Goal: Information Seeking & Learning: Learn about a topic

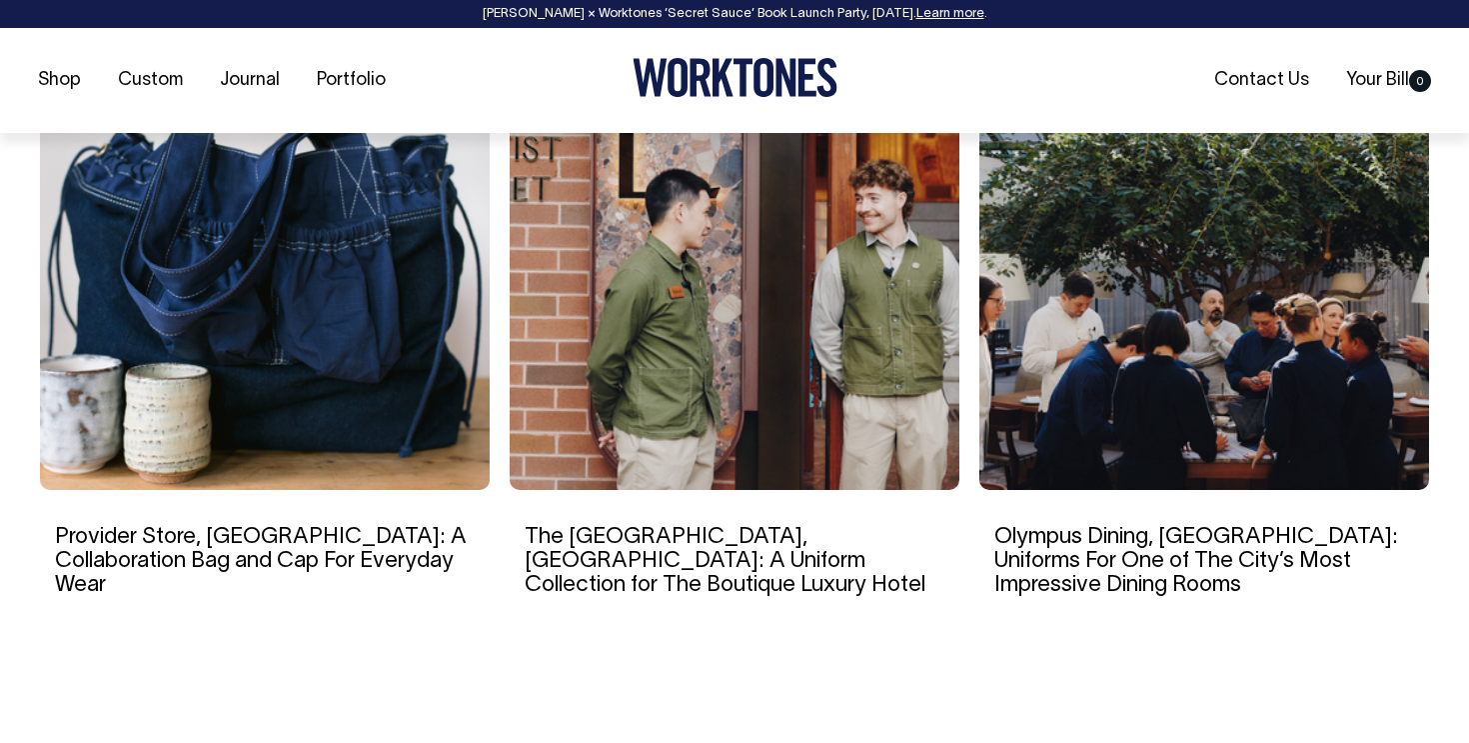
scroll to position [3494, 0]
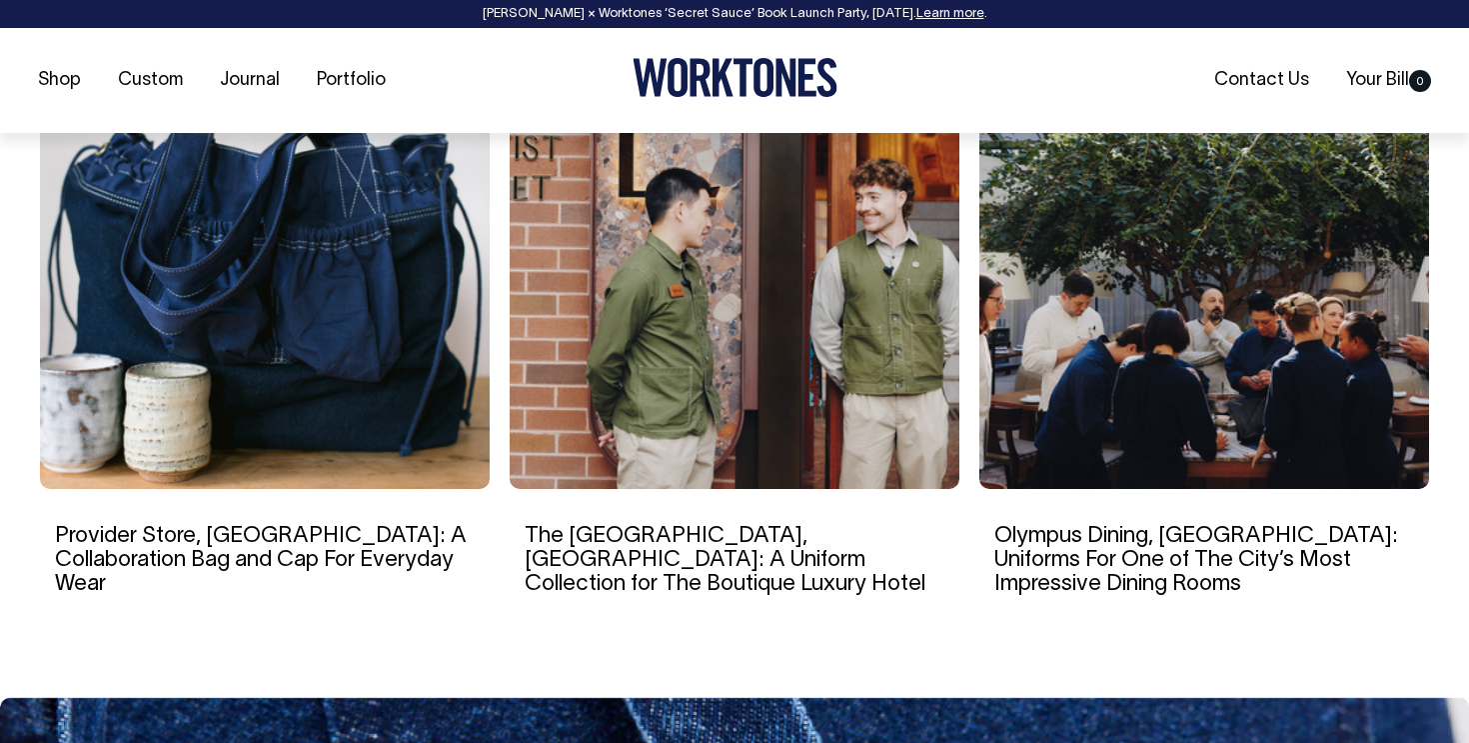
click at [1074, 551] on link "Olympus Dining, [GEOGRAPHIC_DATA]: Uniforms For One of The City’s Most Impressi…" at bounding box center [1196, 560] width 404 height 68
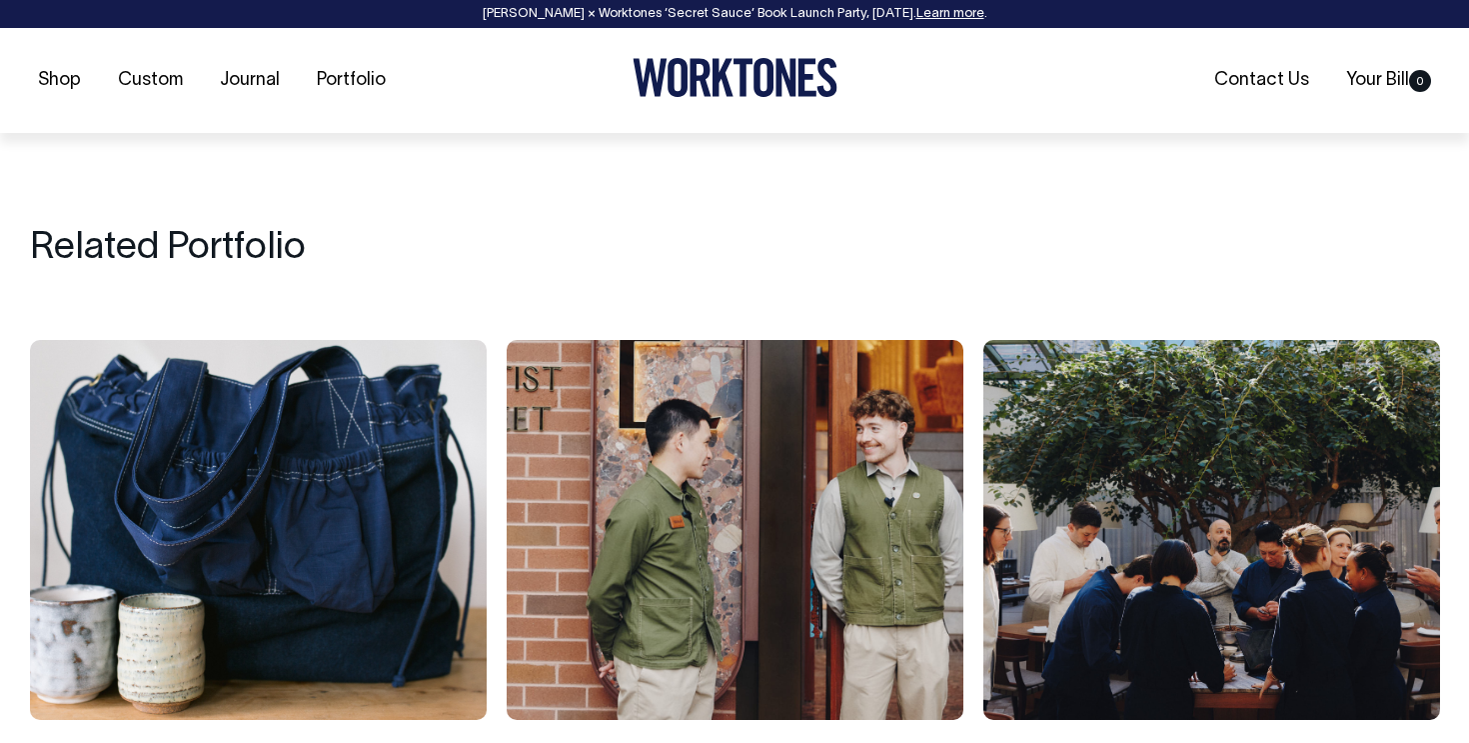
scroll to position [8650, 0]
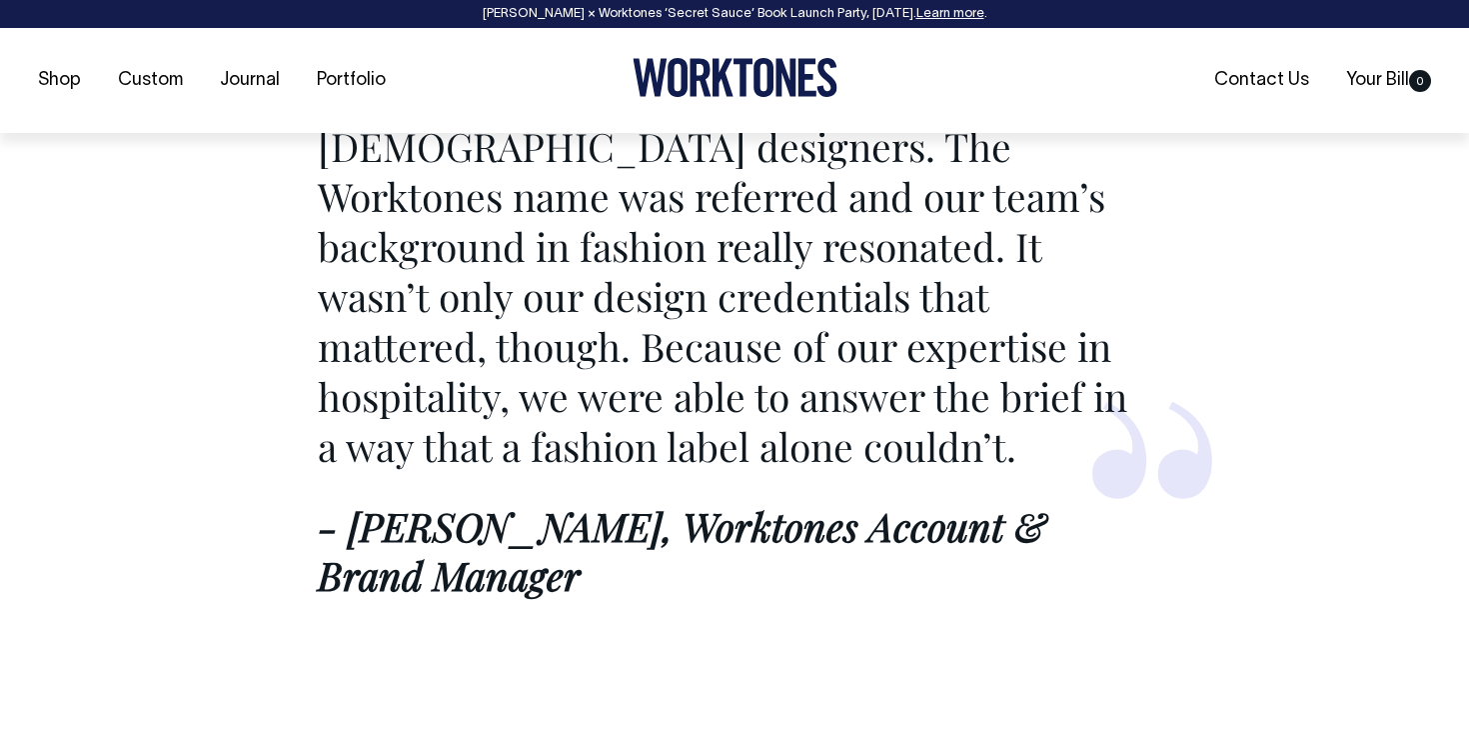
scroll to position [3096, 0]
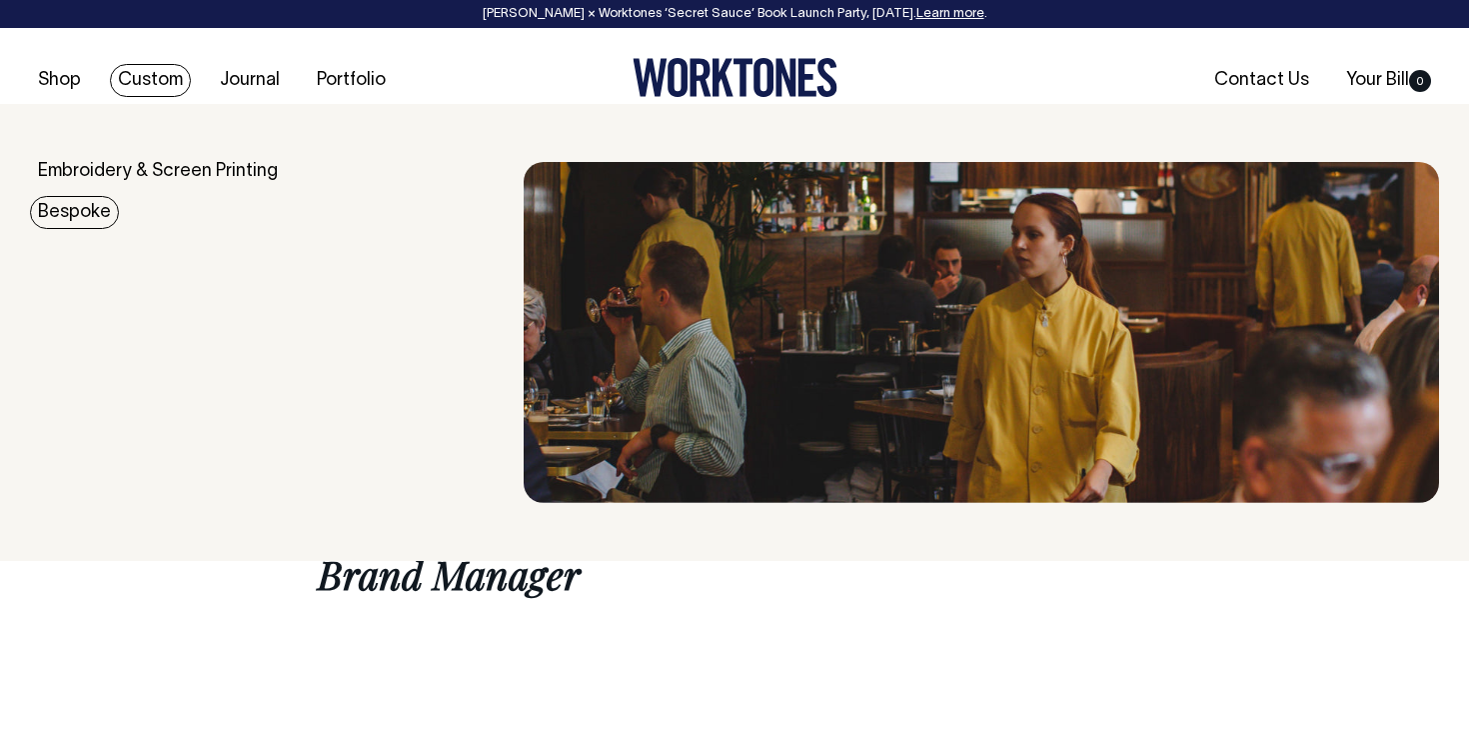
click at [98, 207] on link "Bespoke" at bounding box center [74, 212] width 89 height 33
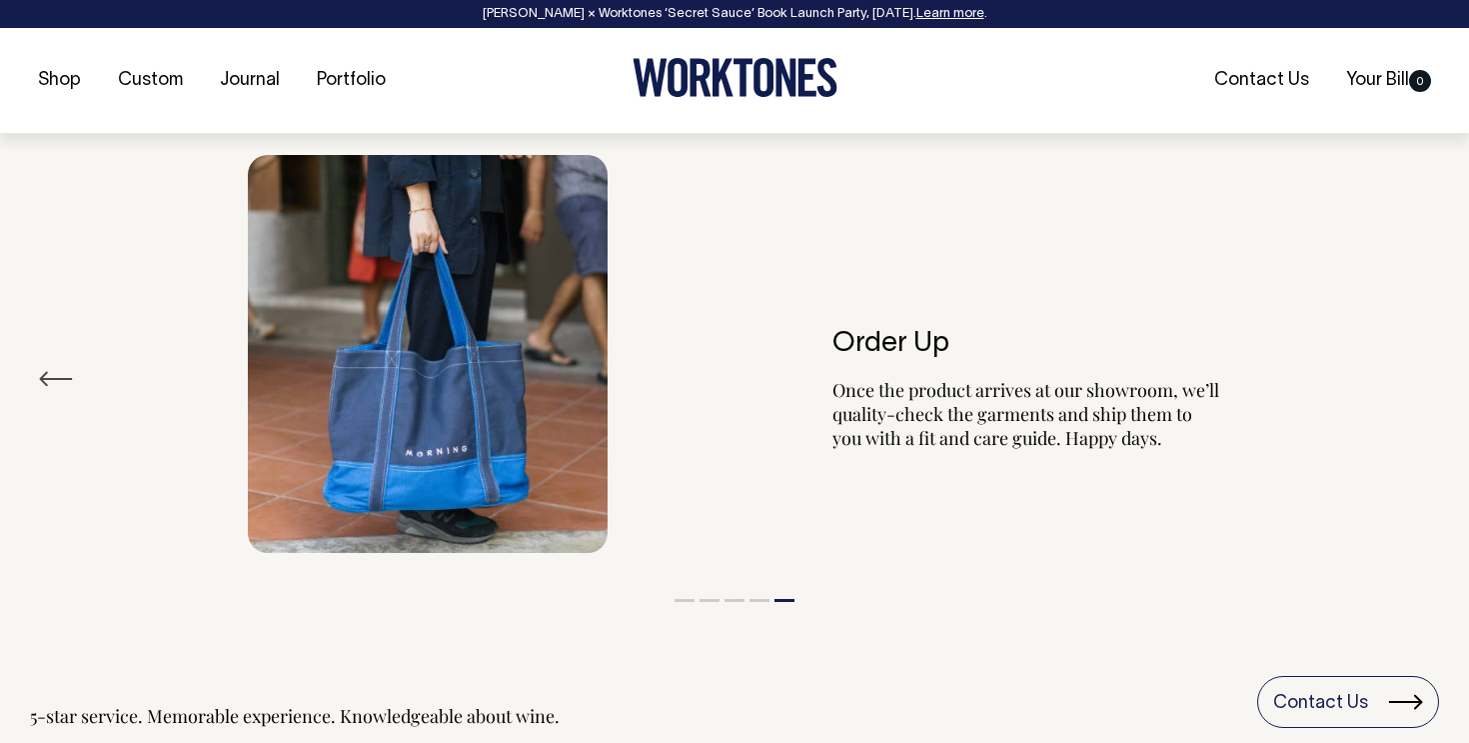
scroll to position [3513, 0]
click at [67, 363] on button "Previous" at bounding box center [56, 378] width 36 height 30
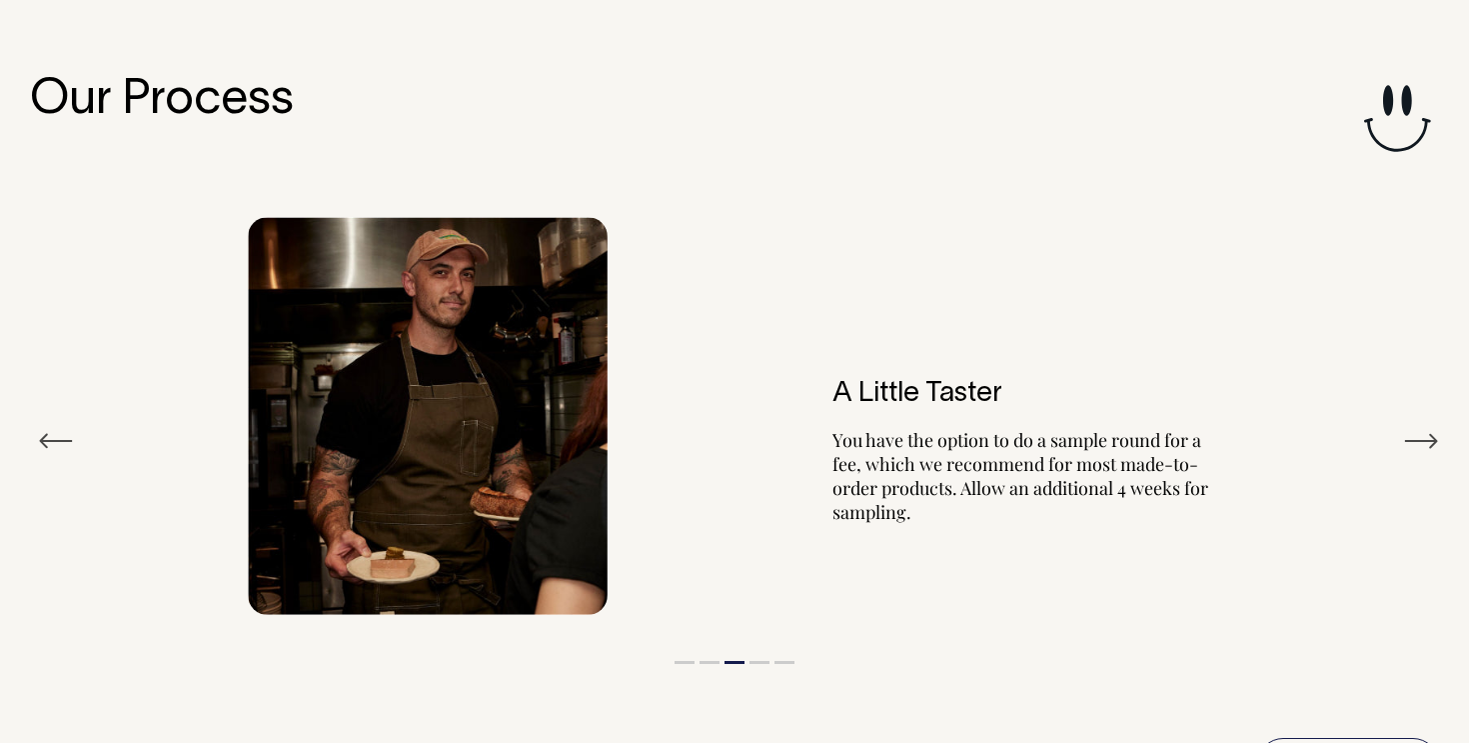
scroll to position [3446, 0]
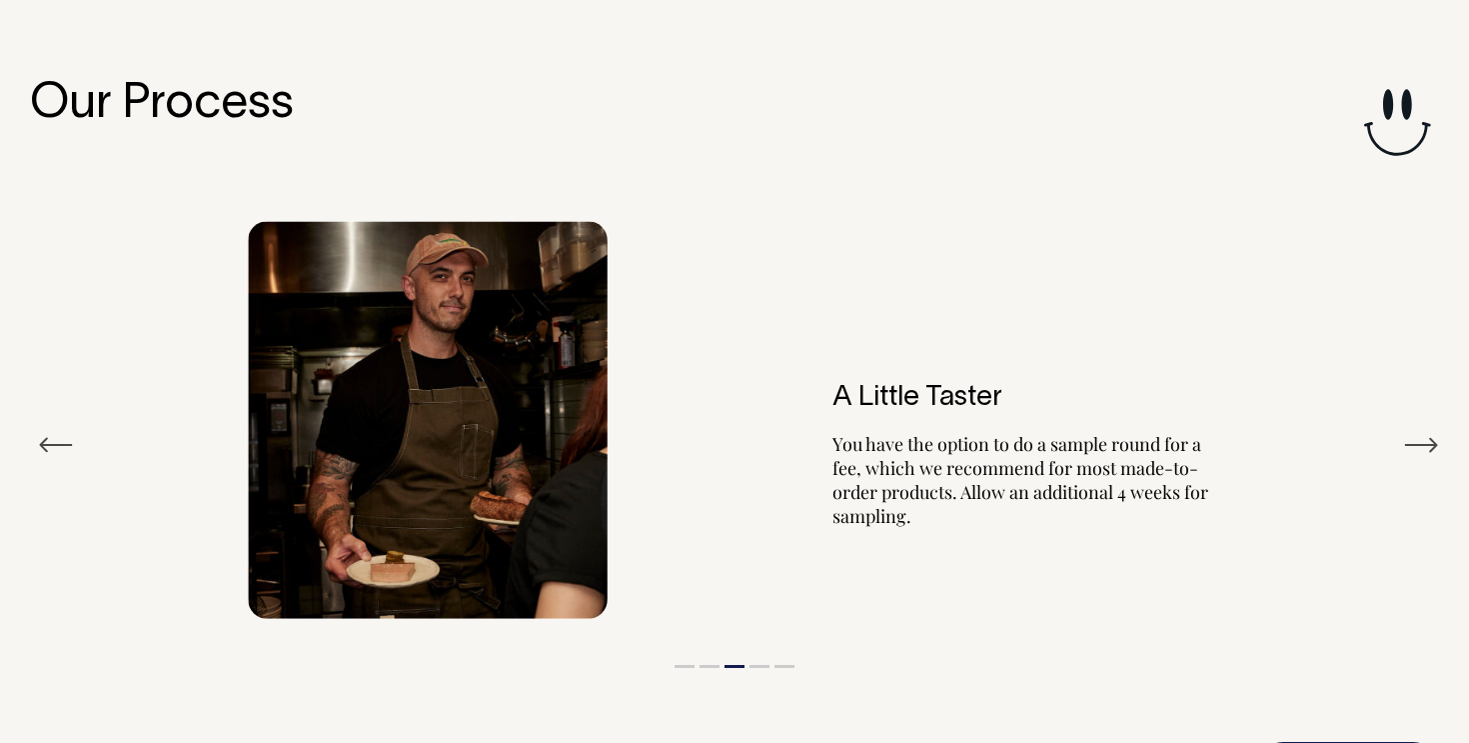
click at [1440, 417] on div "Our Process Previous Check-In After you get in touch, we will meet with you to …" at bounding box center [734, 436] width 1469 height 715
click at [1429, 430] on button "Next" at bounding box center [1421, 445] width 36 height 30
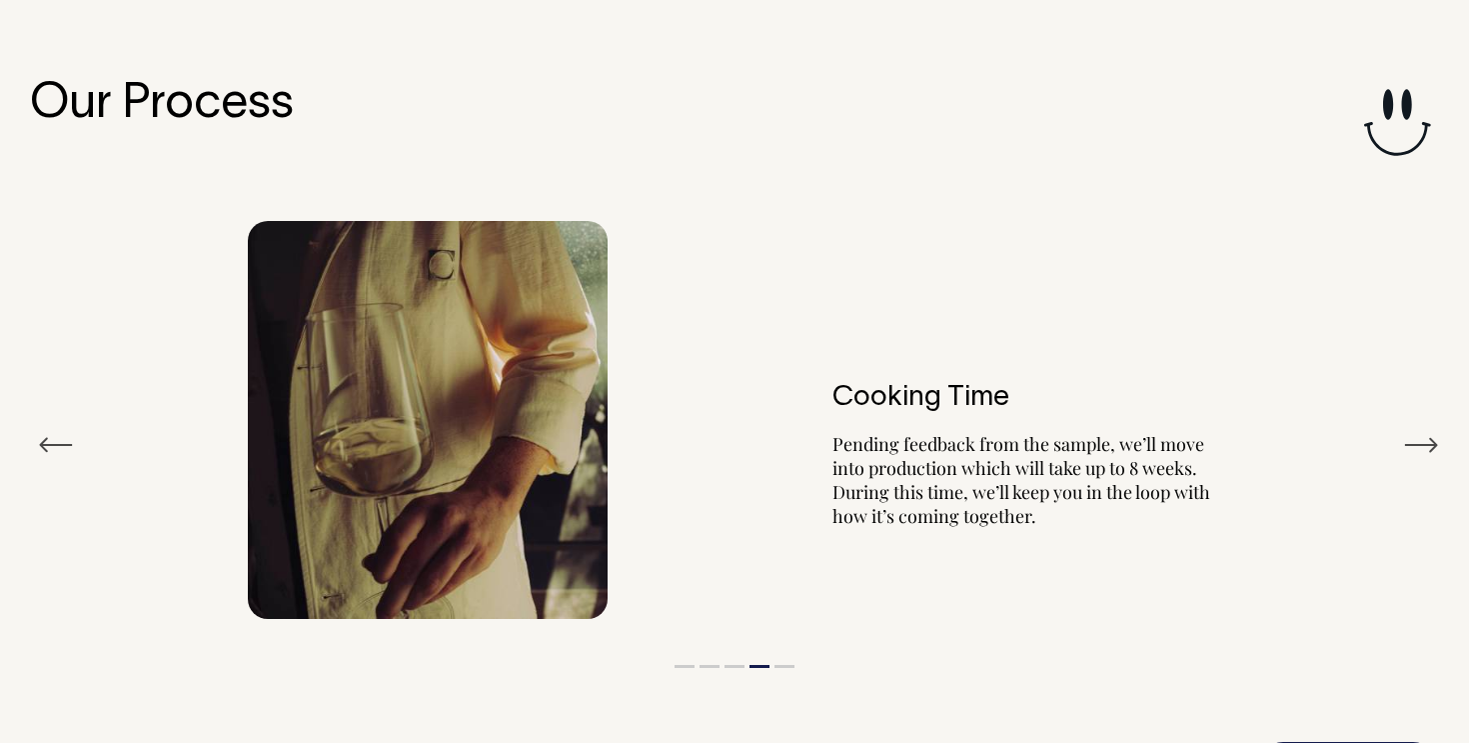
click at [1429, 430] on button "Next" at bounding box center [1421, 445] width 36 height 30
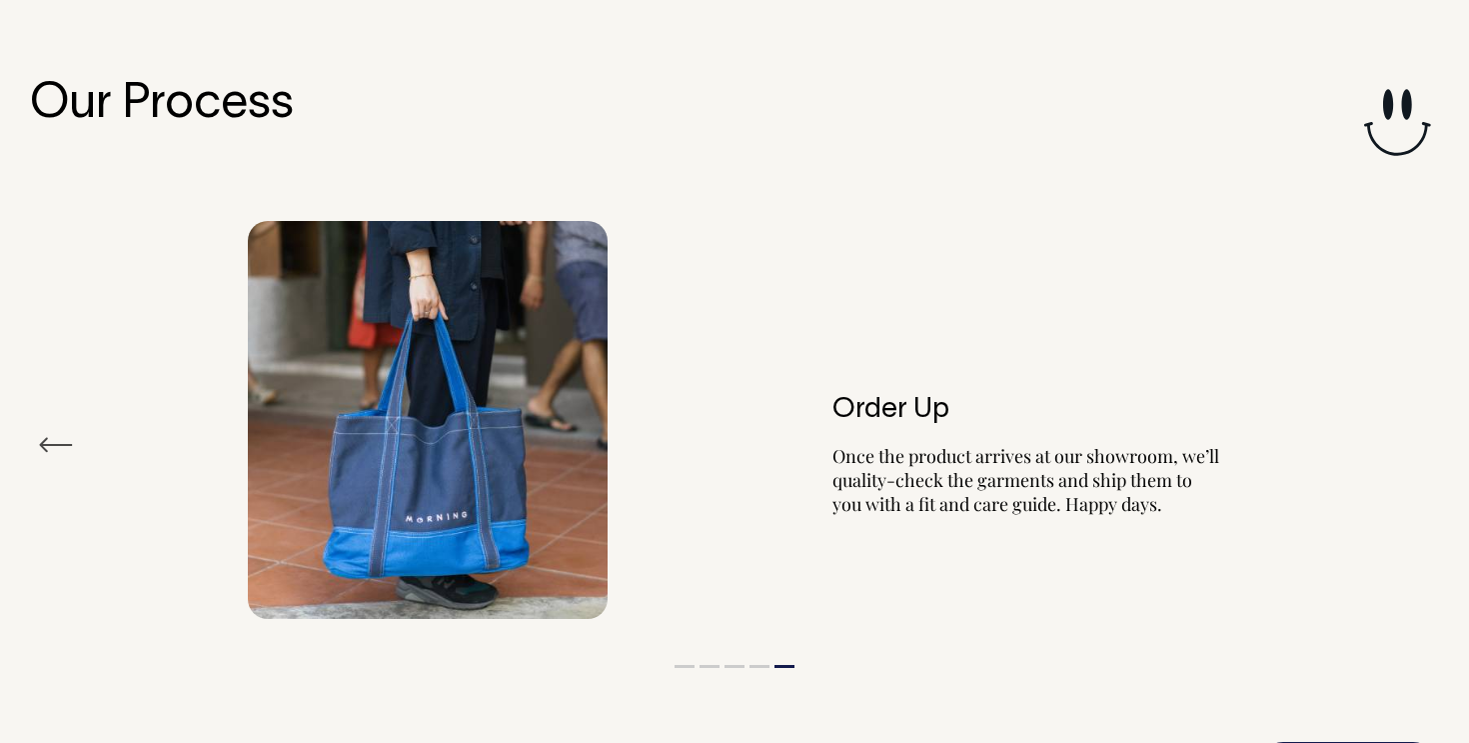
click at [1429, 413] on div "Order Up Once the product arrives at our showroom, we’ll quality-check the garm…" at bounding box center [734, 420] width 1409 height 458
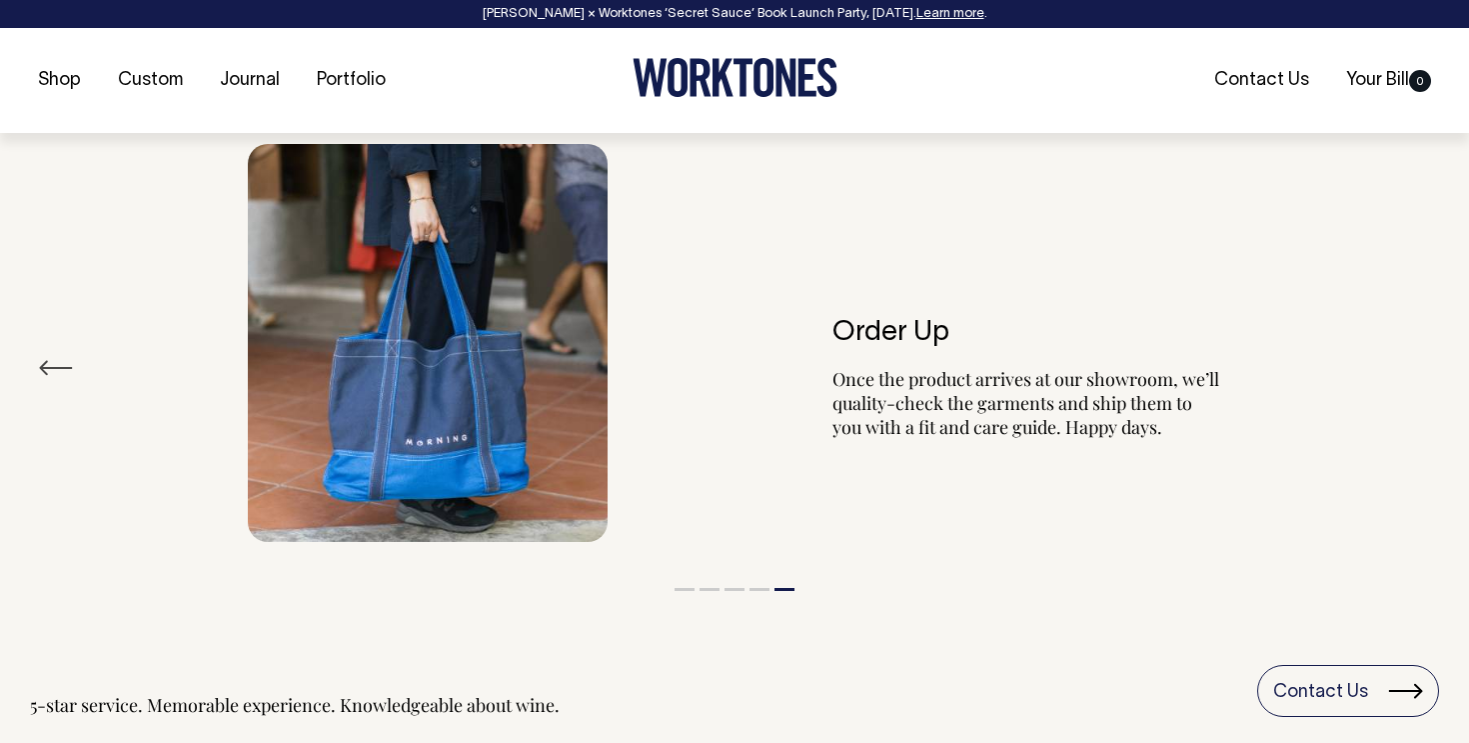
scroll to position [3524, 0]
